Goal: Transaction & Acquisition: Purchase product/service

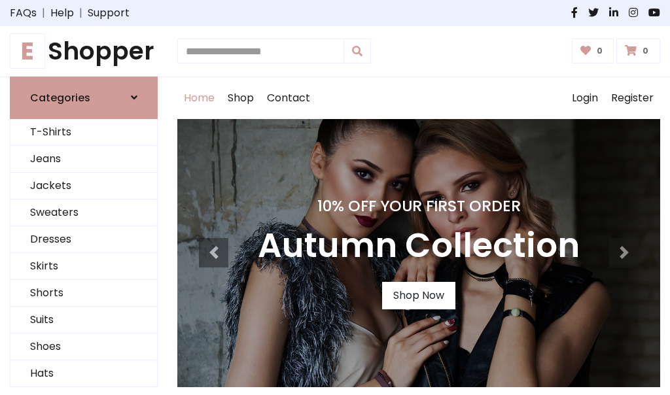
click at [335, 198] on h4 "10% Off Your First Order" at bounding box center [419, 206] width 322 height 18
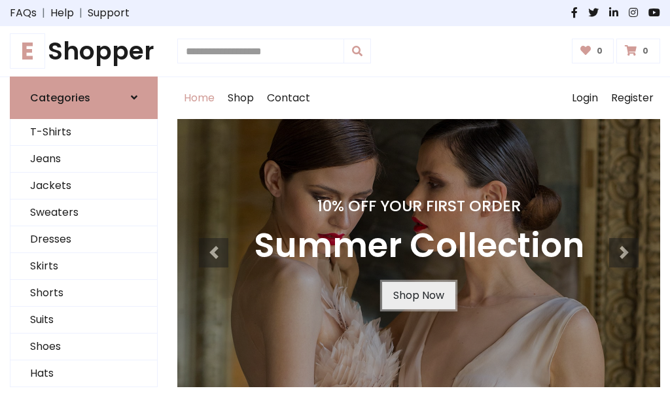
click at [418, 295] on link "Shop Now" at bounding box center [418, 295] width 73 height 27
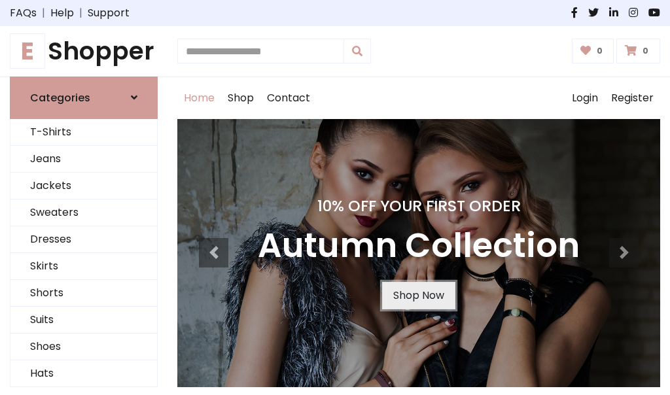
click at [418, 295] on link "Shop Now" at bounding box center [418, 295] width 73 height 27
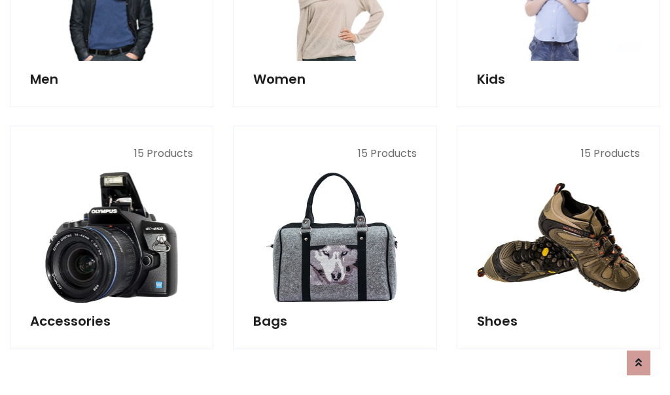
scroll to position [1304, 0]
